Goal: Transaction & Acquisition: Purchase product/service

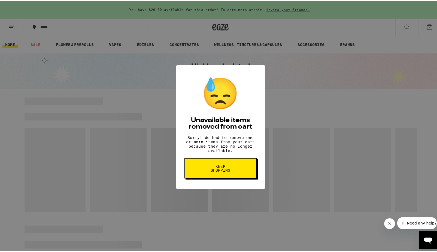
click at [201, 177] on button "Keep Shopping" at bounding box center [220, 167] width 72 height 20
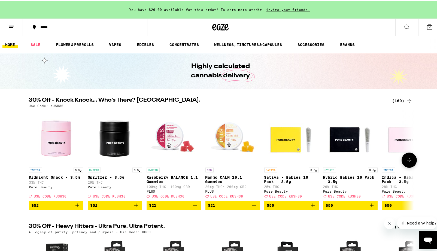
click at [111, 178] on p "Spritzer - 3.5g" at bounding box center [115, 176] width 54 height 4
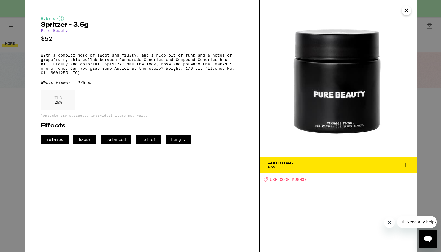
click at [392, 222] on button "Close message from company" at bounding box center [389, 222] width 11 height 11
click at [298, 181] on span "USE CODE KUSH30" at bounding box center [288, 179] width 37 height 4
click at [405, 165] on icon at bounding box center [405, 165] width 4 height 4
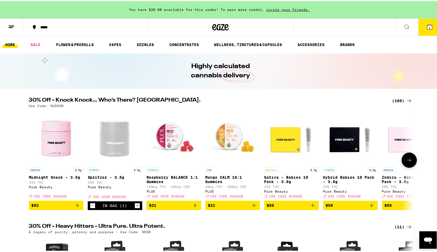
click at [406, 161] on icon at bounding box center [409, 159] width 7 height 7
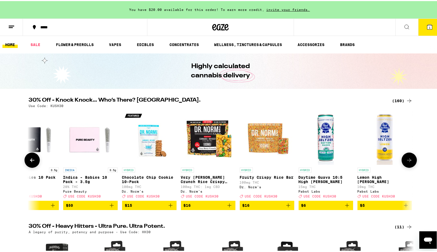
scroll to position [0, 324]
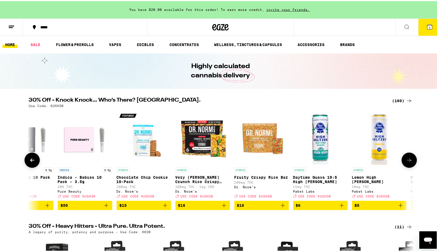
click at [406, 161] on icon at bounding box center [409, 159] width 7 height 7
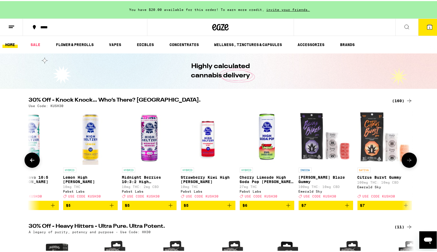
scroll to position [0, 648]
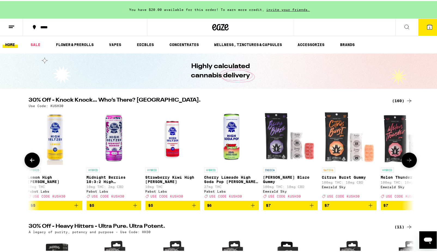
click at [406, 161] on icon at bounding box center [409, 159] width 7 height 7
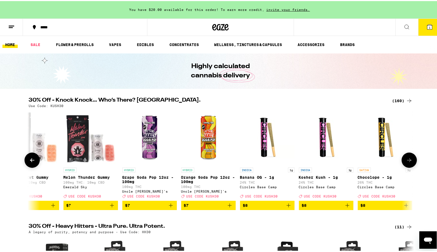
scroll to position [0, 972]
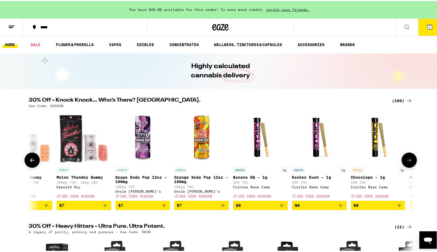
click at [406, 161] on icon at bounding box center [409, 159] width 7 height 7
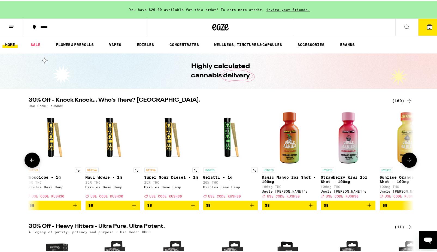
click at [406, 161] on icon at bounding box center [409, 159] width 7 height 7
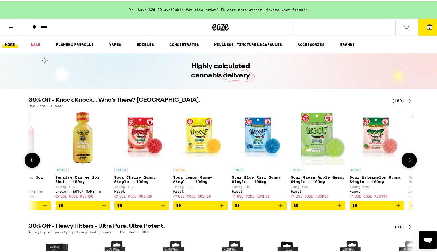
click at [406, 161] on icon at bounding box center [409, 159] width 7 height 7
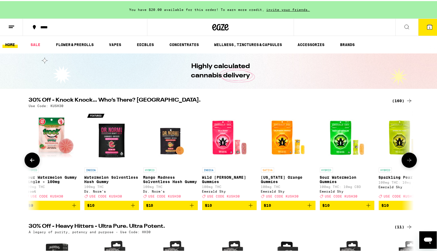
click at [406, 161] on icon at bounding box center [409, 159] width 7 height 7
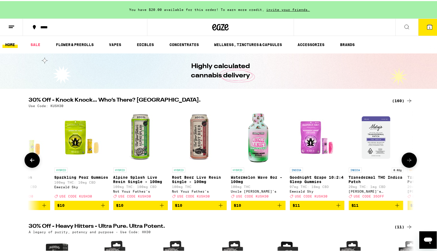
click at [406, 161] on icon at bounding box center [409, 159] width 7 height 7
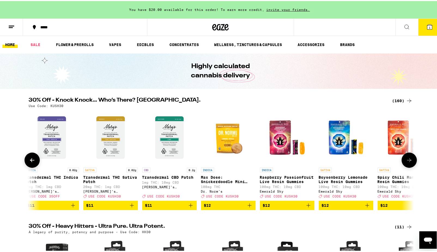
click at [406, 161] on icon at bounding box center [409, 159] width 7 height 7
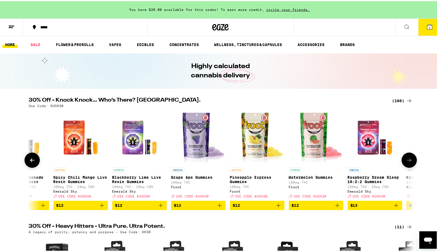
click at [406, 161] on icon at bounding box center [409, 159] width 7 height 7
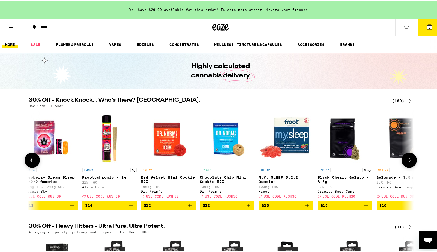
click at [406, 161] on icon at bounding box center [409, 159] width 7 height 7
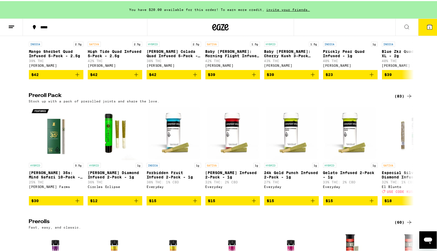
scroll to position [1395, 0]
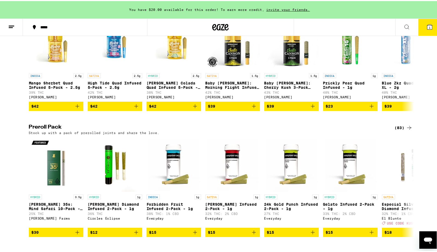
click at [397, 130] on div "(83)" at bounding box center [403, 126] width 18 height 7
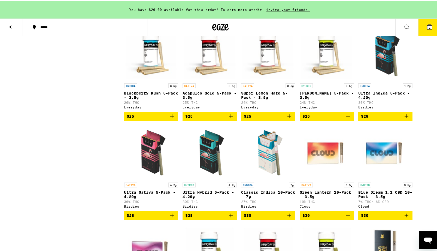
scroll to position [271, 0]
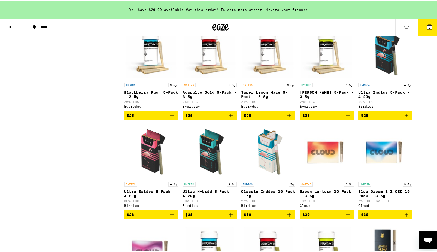
click at [128, 197] on p "Ultra Sativa 5-Pack - 4.20g" at bounding box center [151, 192] width 54 height 9
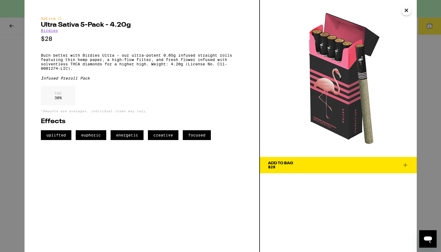
click at [157, 65] on p "Burn better with Birdies Ultra – our ultra-potent 0.85g infused straight rolls …" at bounding box center [142, 61] width 202 height 17
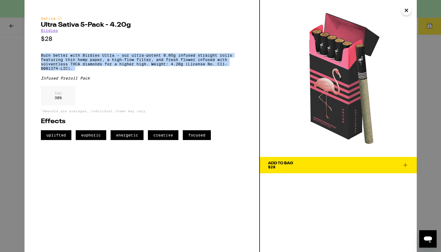
click at [157, 65] on p "Burn better with Birdies Ultra – our ultra-potent 0.85g infused straight rolls …" at bounding box center [142, 61] width 202 height 17
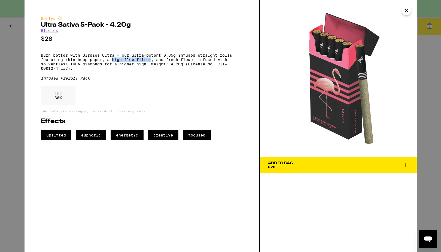
drag, startPoint x: 113, startPoint y: 62, endPoint x: 152, endPoint y: 63, distance: 38.9
click at [152, 63] on p "Burn better with Birdies Ultra – our ultra-potent 0.85g infused straight rolls …" at bounding box center [142, 61] width 202 height 17
click at [406, 10] on icon "Close" at bounding box center [406, 10] width 3 height 3
